Goal: Download file/media

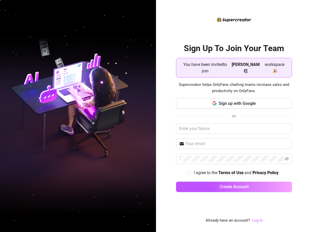
click at [257, 221] on link "Log In" at bounding box center [257, 220] width 11 height 5
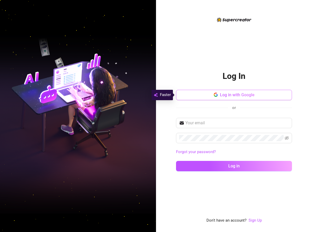
click at [246, 93] on button "Log in with Google" at bounding box center [234, 95] width 116 height 10
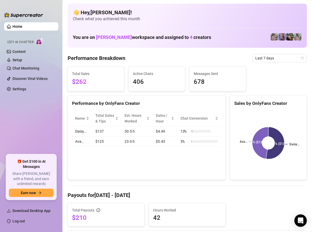
click at [22, 28] on link "Home" at bounding box center [17, 26] width 10 height 4
click at [273, 38] on img at bounding box center [274, 36] width 7 height 7
click at [27, 212] on span "Download Desktop App" at bounding box center [31, 211] width 38 height 4
